Goal: Navigation & Orientation: Find specific page/section

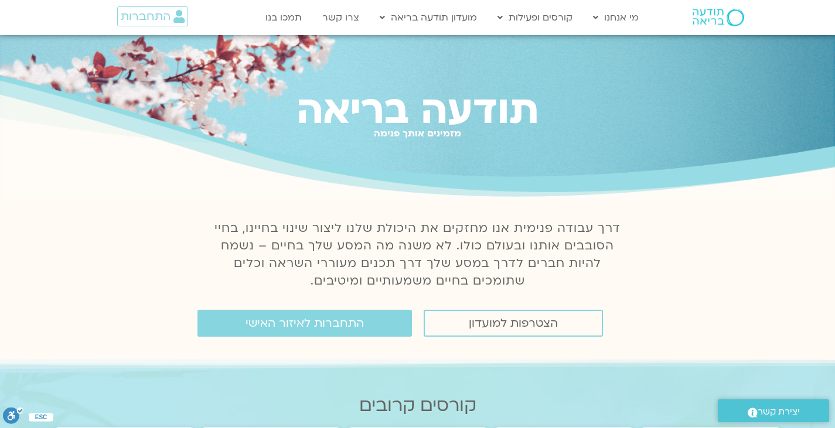
click at [698, 18] on img at bounding box center [718, 18] width 52 height 18
click at [163, 16] on span "התחברות" at bounding box center [146, 16] width 50 height 13
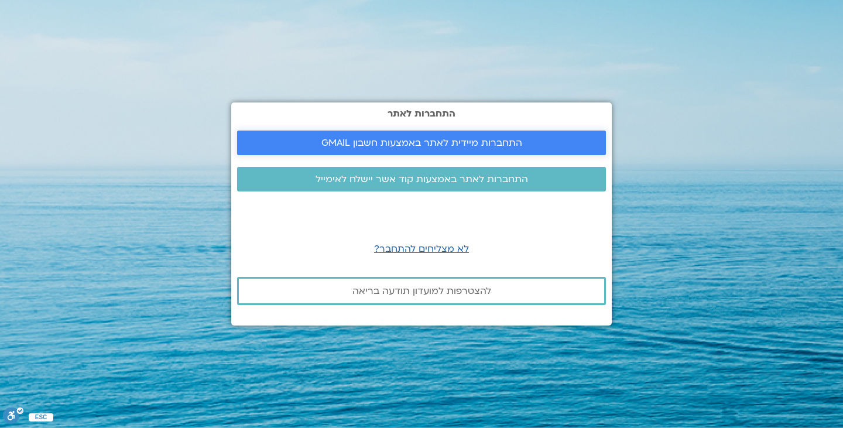
click at [425, 150] on link "התחברות מיידית לאתר באמצעות חשבון GMAIL" at bounding box center [421, 143] width 369 height 25
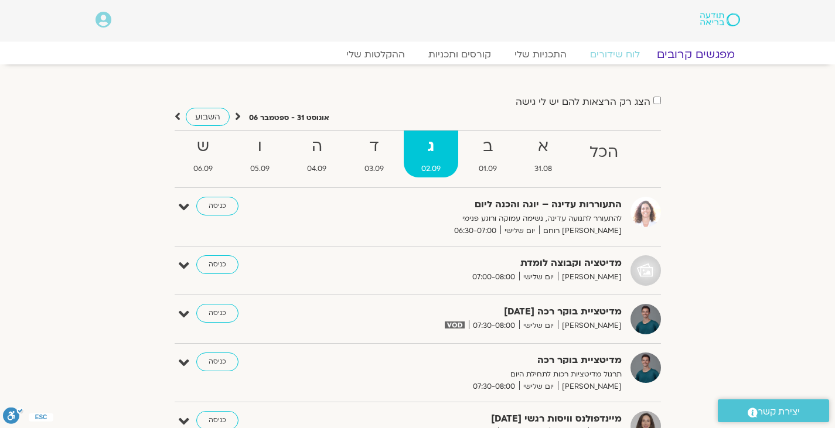
click at [695, 50] on link "מפגשים קרובים" at bounding box center [695, 54] width 106 height 14
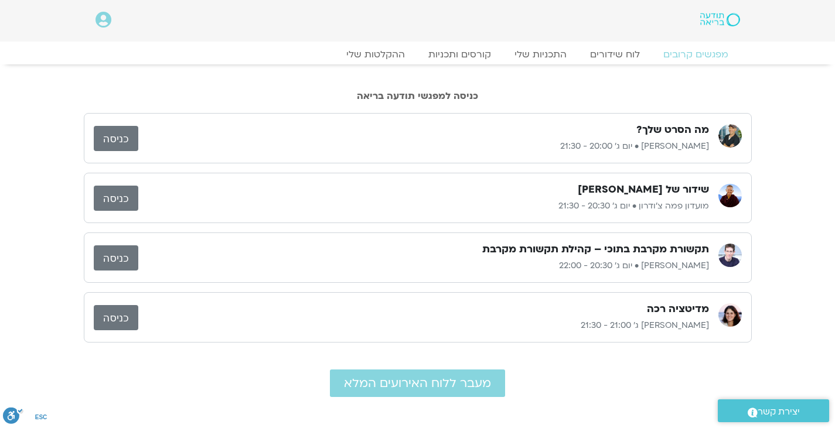
drag, startPoint x: 107, startPoint y: 253, endPoint x: 422, endPoint y: 255, distance: 315.1
click at [422, 255] on div "תקשורת מקרבת בתוכי – קהילת תקשורת מקרבת" at bounding box center [423, 249] width 570 height 14
click at [114, 259] on link "כניסה" at bounding box center [116, 257] width 45 height 25
